Goal: Task Accomplishment & Management: Manage account settings

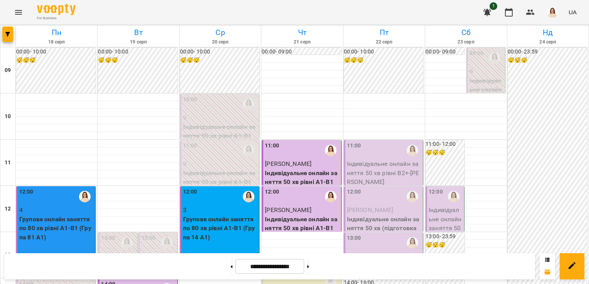
scroll to position [412, 0]
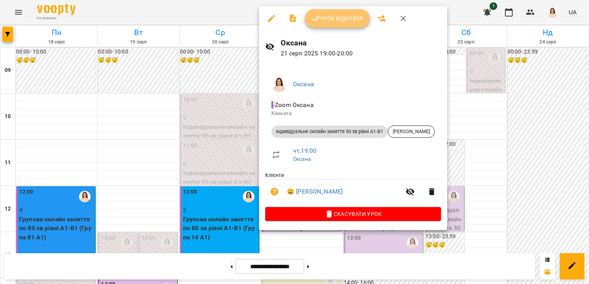
click at [351, 18] on span "Урок відбувся" at bounding box center [337, 18] width 52 height 9
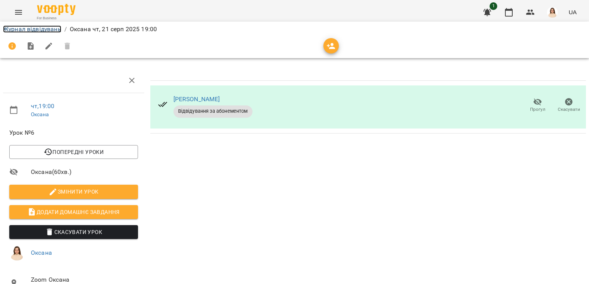
click at [20, 29] on link "Журнал відвідувань" at bounding box center [32, 28] width 58 height 7
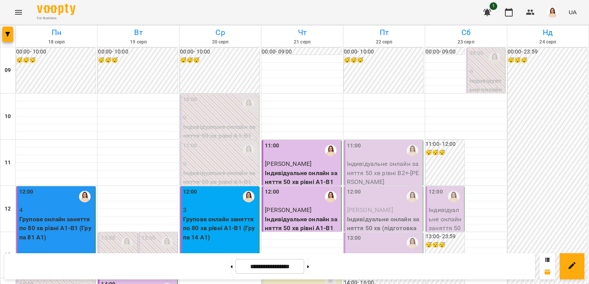
scroll to position [445, 0]
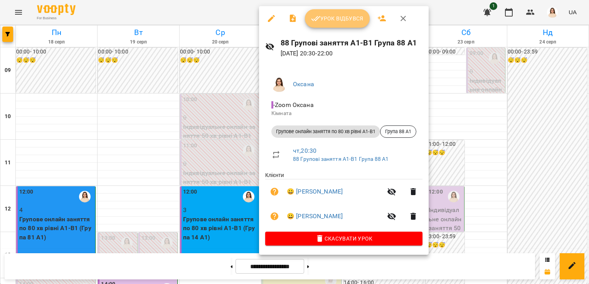
click at [349, 20] on span "Урок відбувся" at bounding box center [337, 18] width 52 height 9
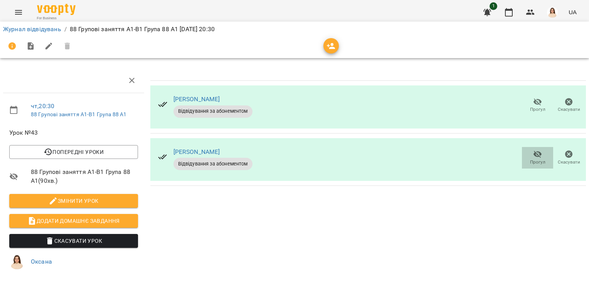
click at [533, 153] on icon "button" at bounding box center [537, 154] width 9 height 9
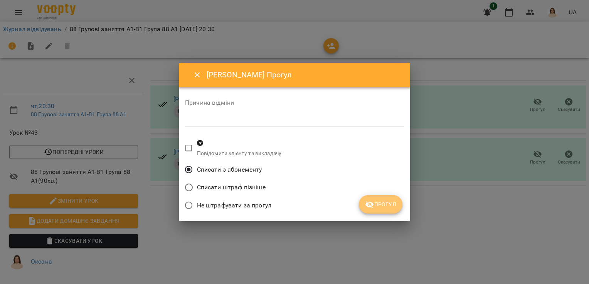
click at [391, 201] on span "Прогул" at bounding box center [380, 204] width 31 height 9
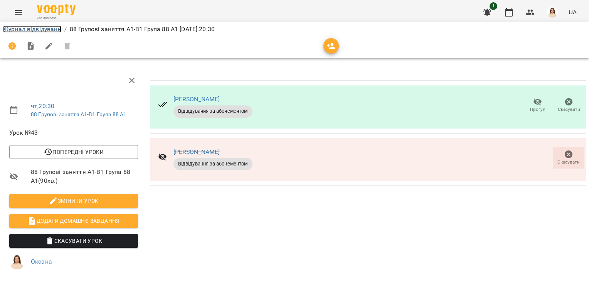
click at [45, 32] on link "Журнал відвідувань" at bounding box center [32, 28] width 58 height 7
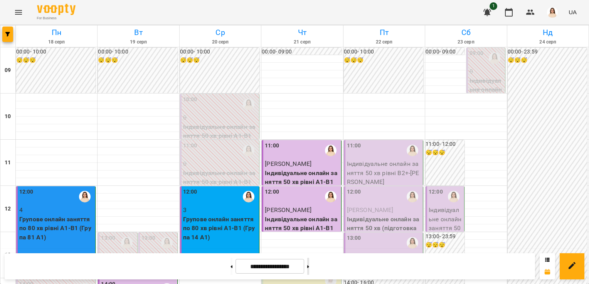
click at [309, 266] on icon at bounding box center [308, 266] width 2 height 3
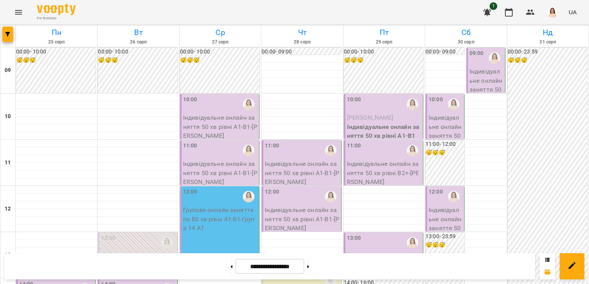
scroll to position [40, 0]
click at [230, 268] on button at bounding box center [231, 266] width 2 height 17
type input "**********"
